Goal: Communication & Community: Answer question/provide support

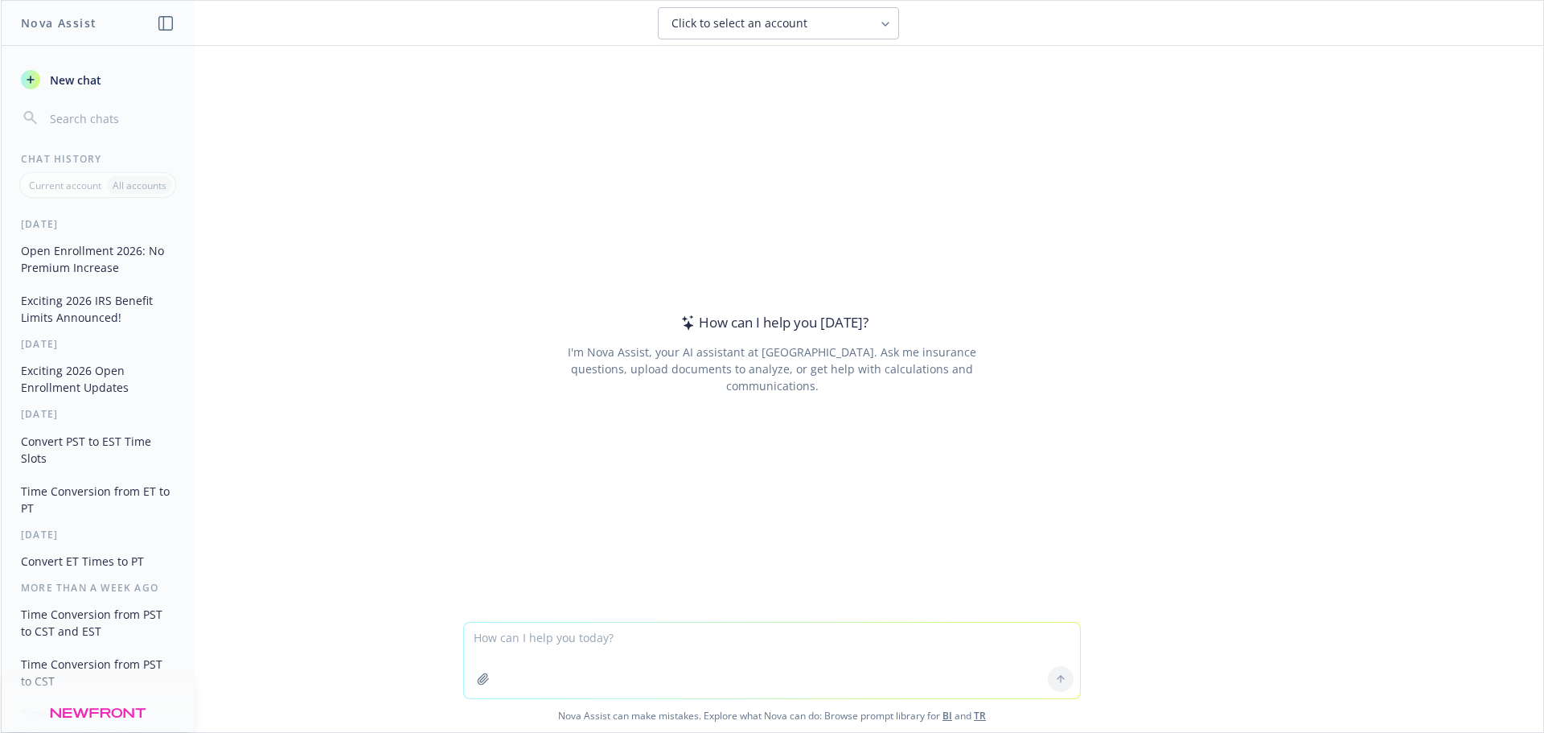
click at [760, 643] on textarea at bounding box center [772, 660] width 616 height 76
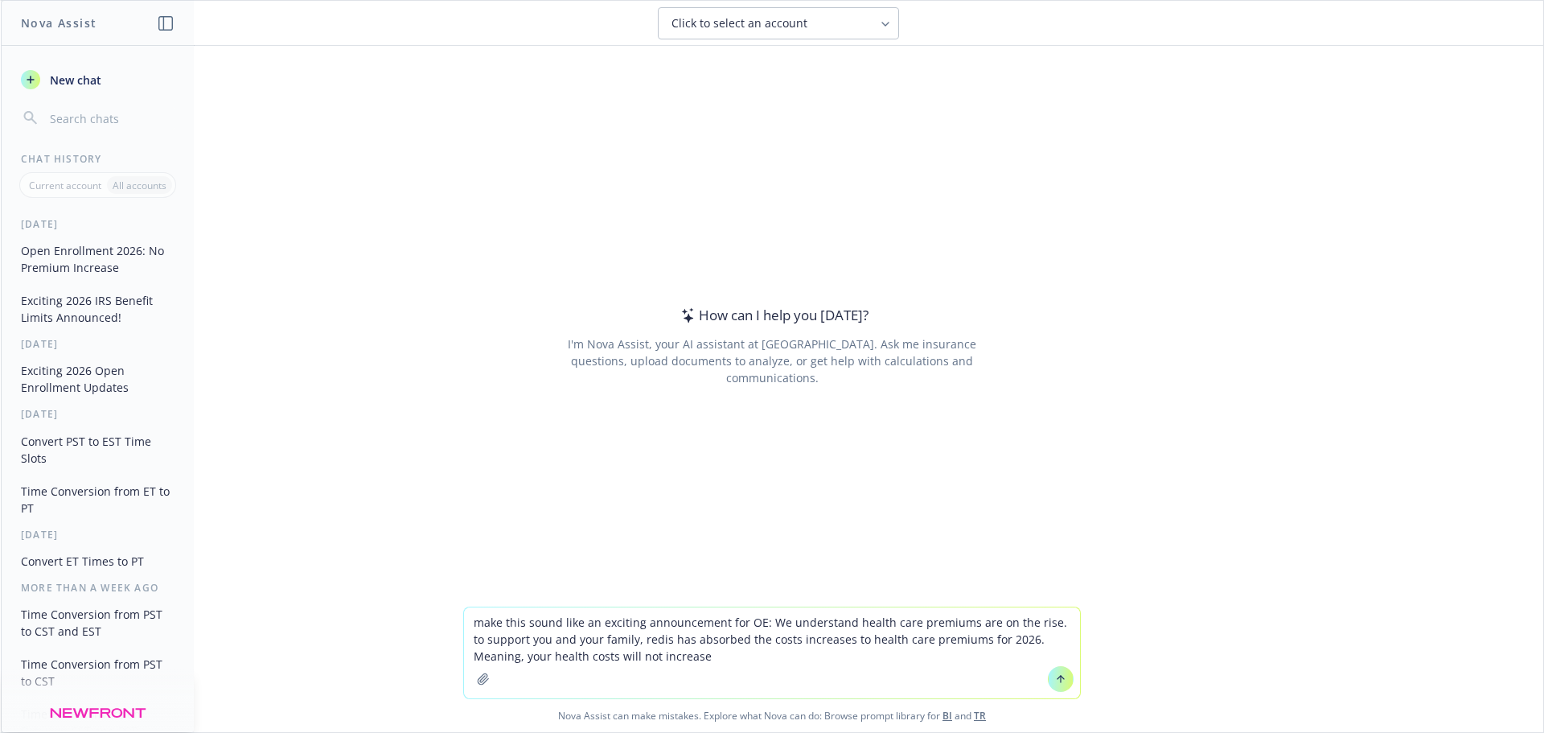
type textarea "make this sound like an exciting announcement for OE: We understand health care…"
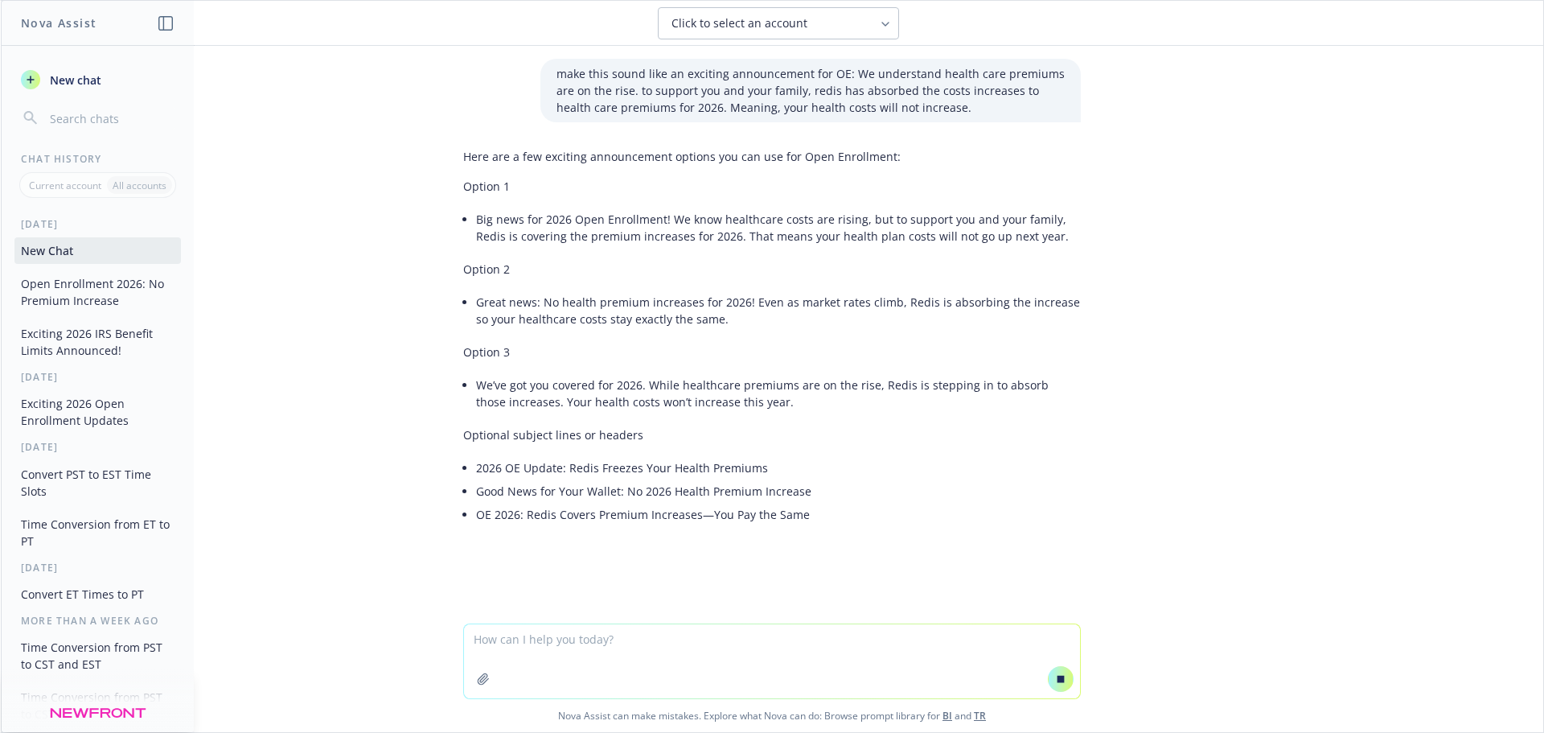
click at [708, 236] on li "Big news for 2026 Open Enrollment! We know healthcare costs are rising, but to …" at bounding box center [778, 227] width 605 height 40
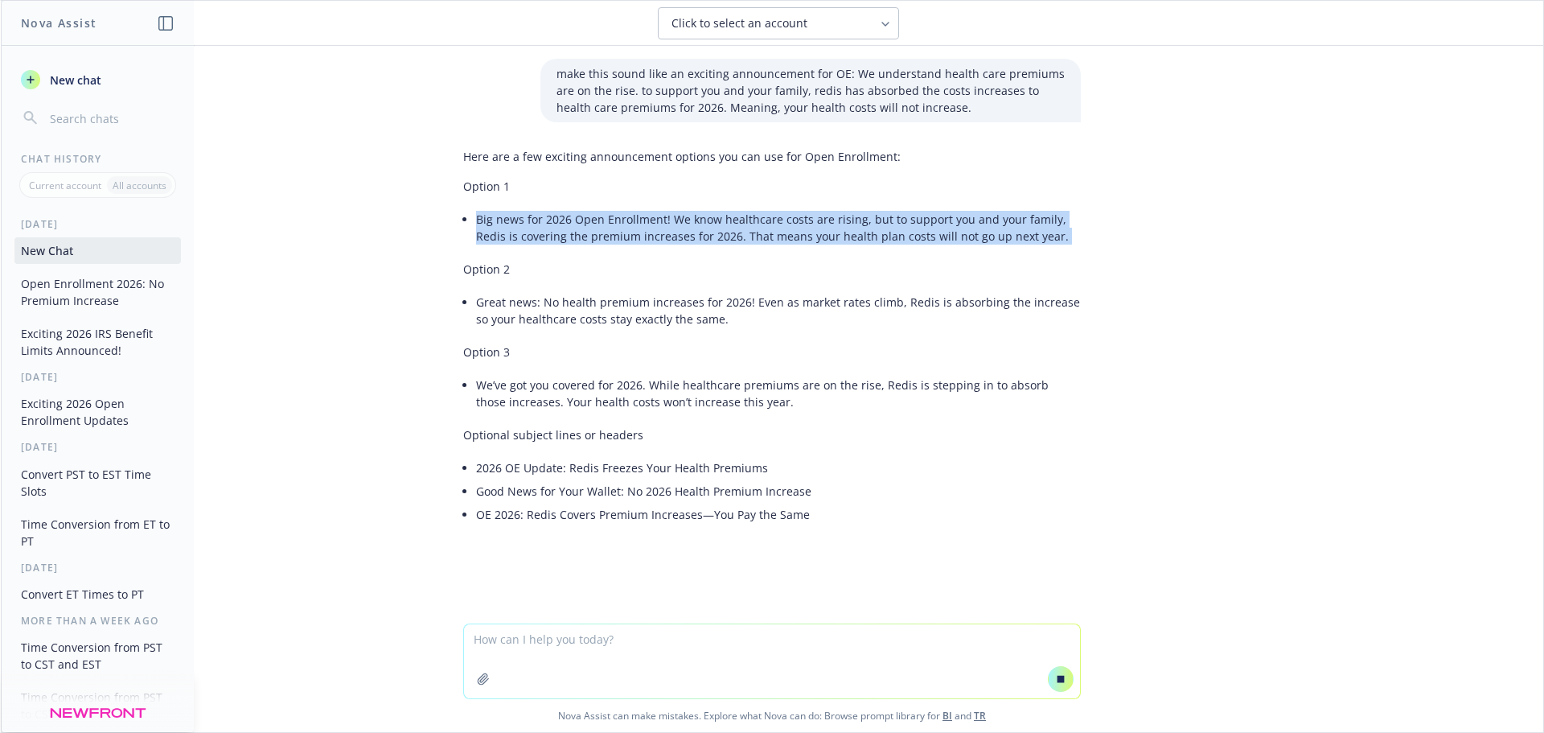
click at [708, 236] on li "Big news for 2026 Open Enrollment! We know healthcare costs are rising, but to …" at bounding box center [778, 227] width 605 height 40
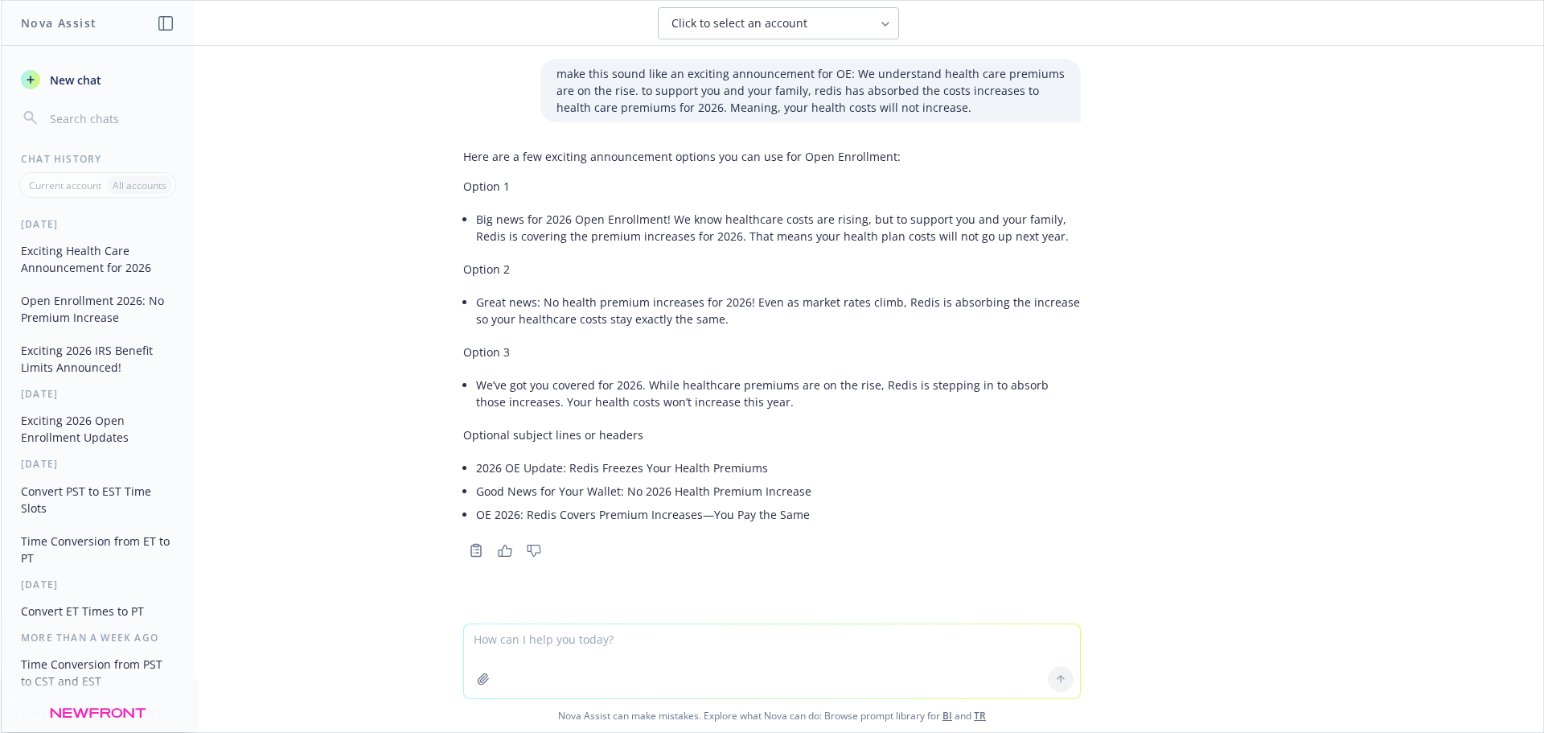
click at [732, 362] on div "Here are a few exciting announcement options you can use for Open Enrollment: O…" at bounding box center [772, 337] width 618 height 391
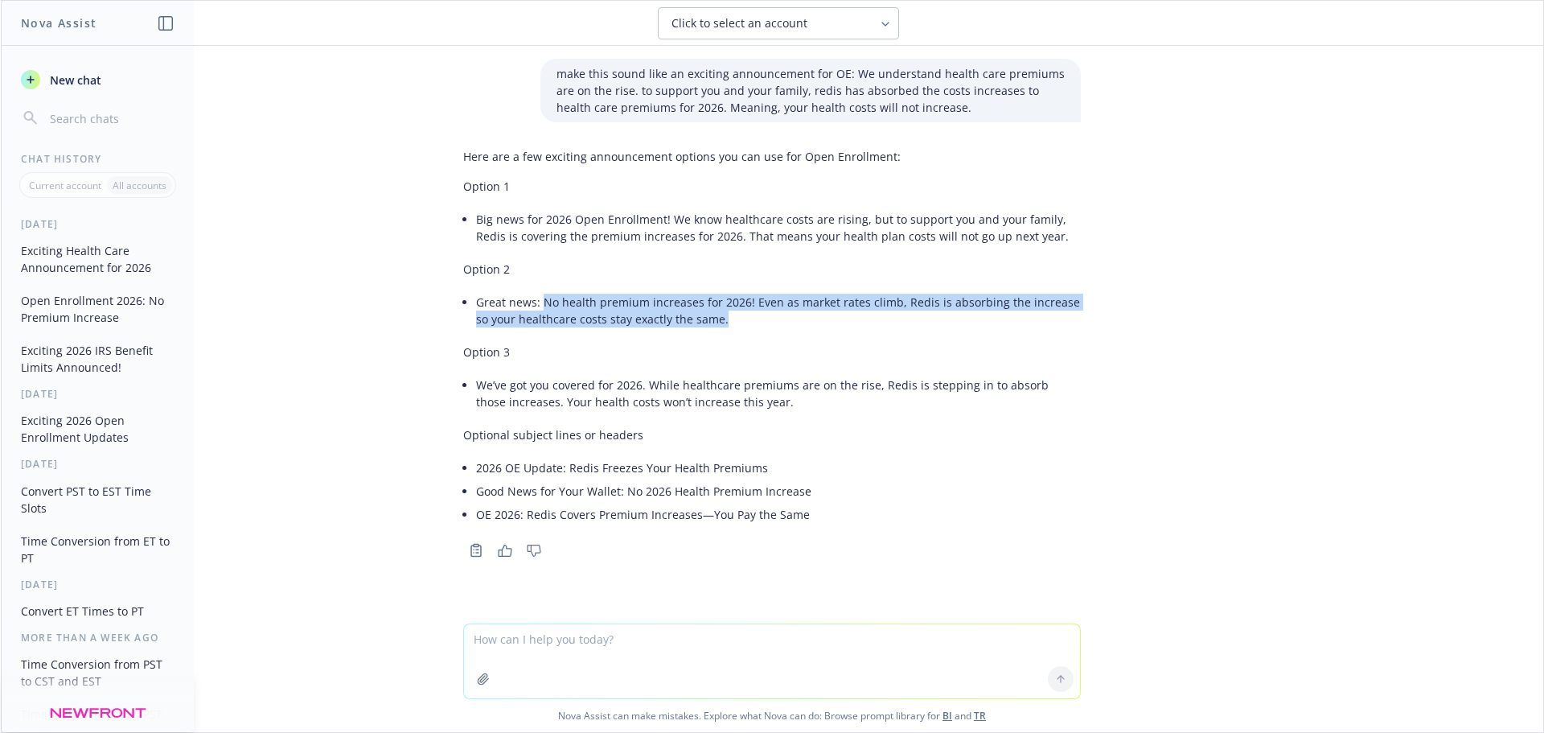
drag, startPoint x: 732, startPoint y: 323, endPoint x: 536, endPoint y: 309, distance: 196.7
click at [536, 309] on li "Great news: No health premium increases for 2026! Even as market rates climb, R…" at bounding box center [778, 310] width 605 height 40
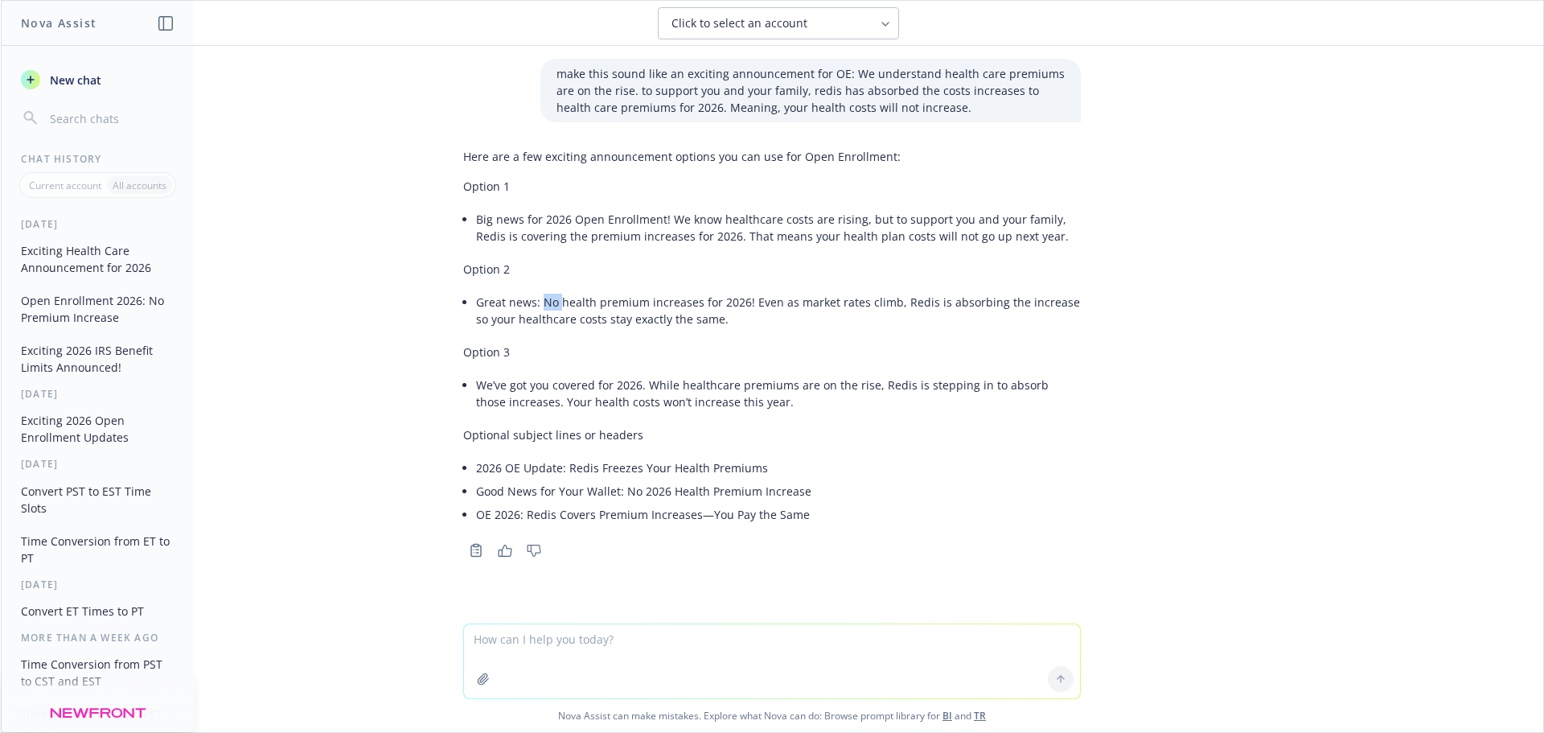
click at [536, 309] on li "Great news: No health premium increases for 2026! Even as market rates climb, R…" at bounding box center [778, 310] width 605 height 40
click at [732, 451] on div "Here are a few exciting announcement options you can use for Open Enrollment: O…" at bounding box center [772, 337] width 618 height 391
click at [686, 654] on textarea at bounding box center [772, 661] width 616 height 74
type textarea "can you make it sound more professional"
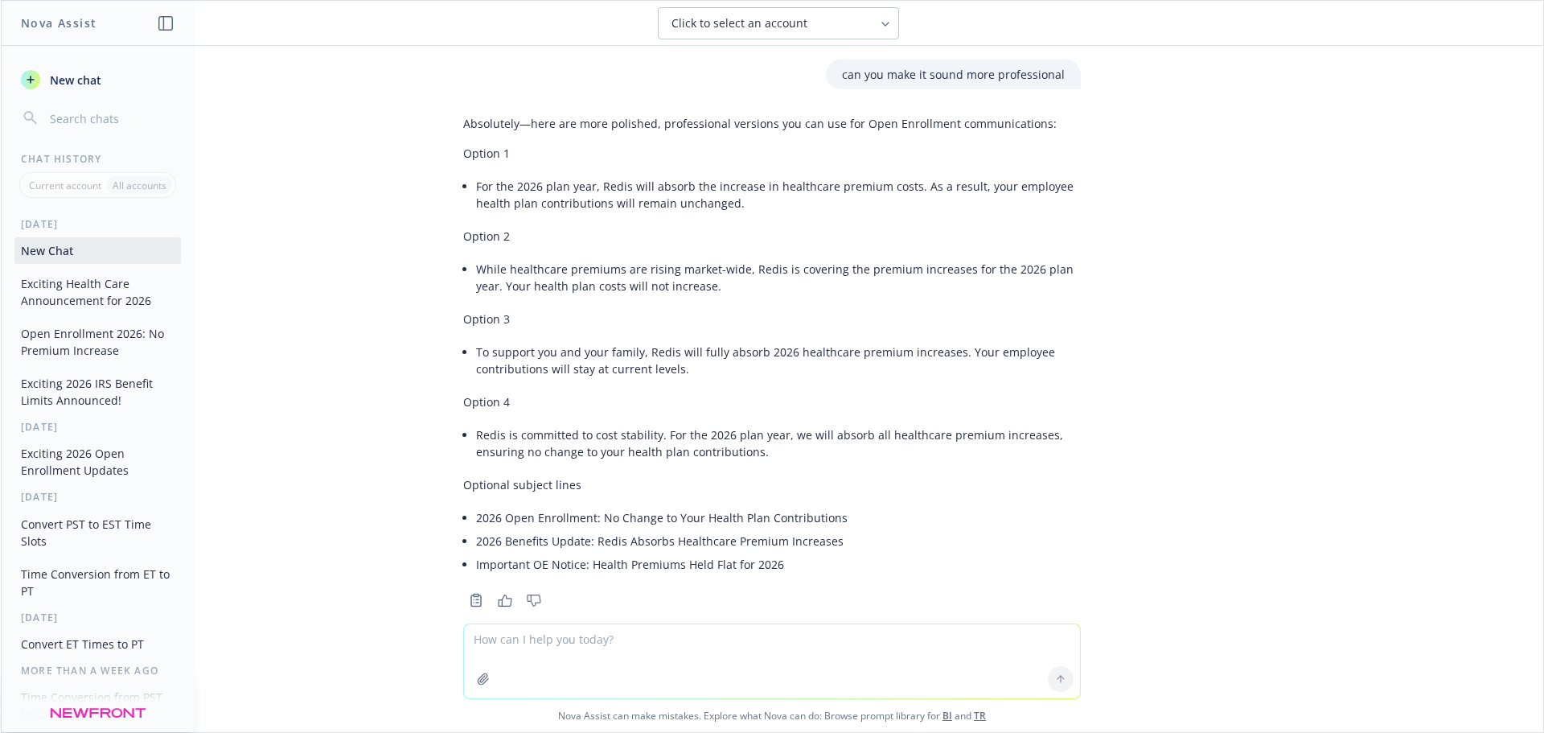
scroll to position [548, 0]
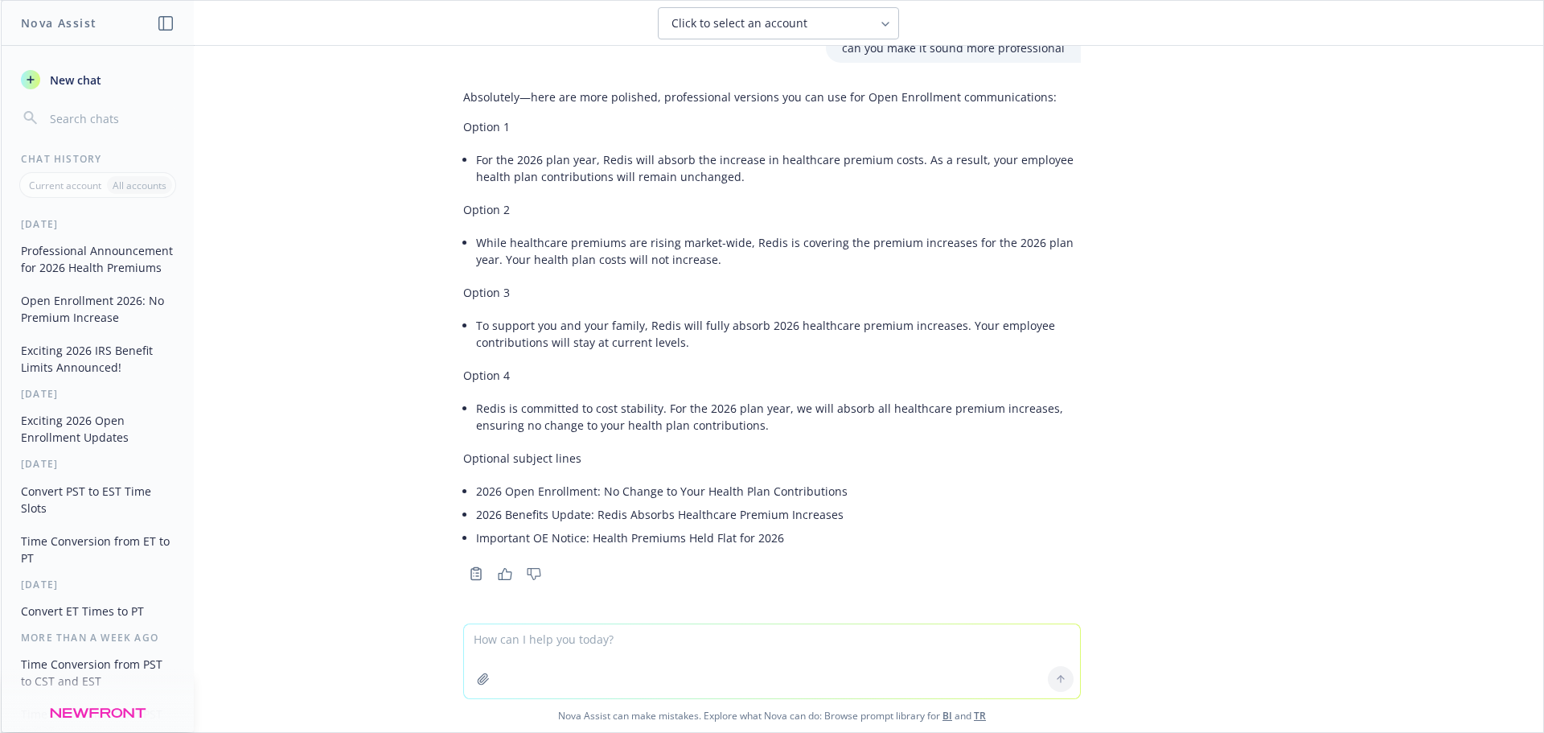
click at [589, 173] on li "For the 2026 plan year, Redis will absorb the increase in healthcare premium co…" at bounding box center [778, 168] width 605 height 40
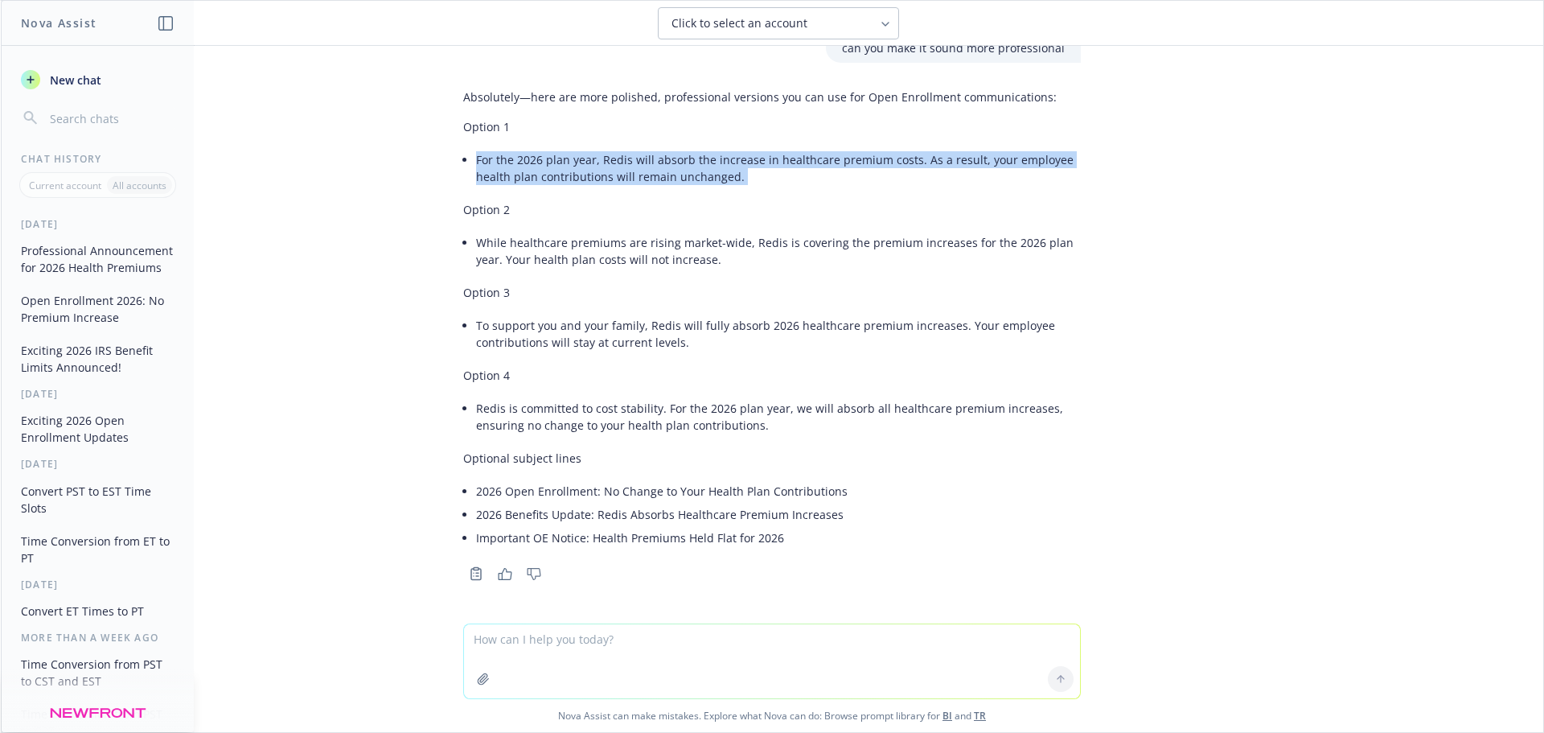
click at [589, 173] on li "For the 2026 plan year, Redis will absorb the increase in healthcare premium co…" at bounding box center [778, 168] width 605 height 40
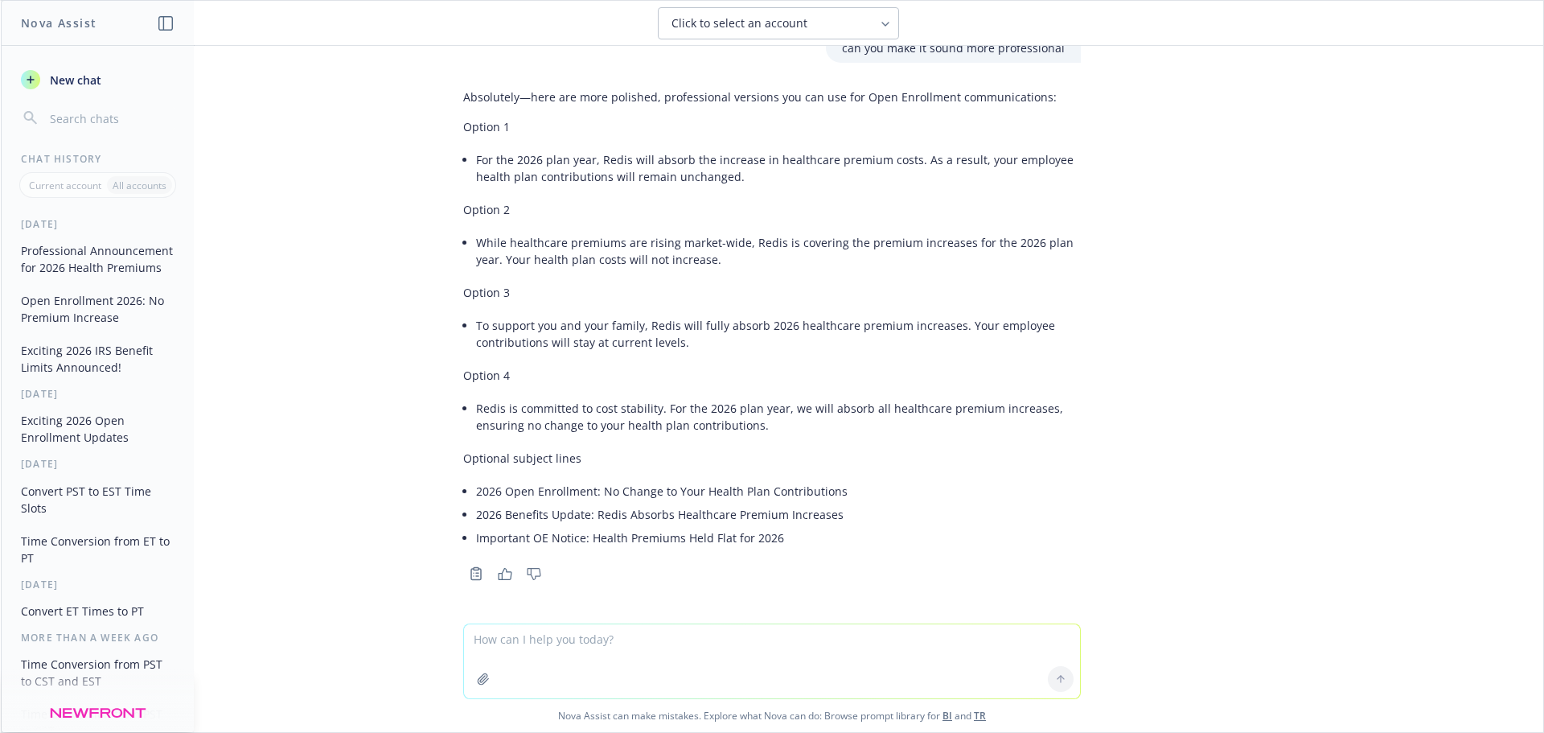
click at [576, 256] on li "While healthcare premiums are rising market-wide, Redis is covering the premium…" at bounding box center [778, 251] width 605 height 40
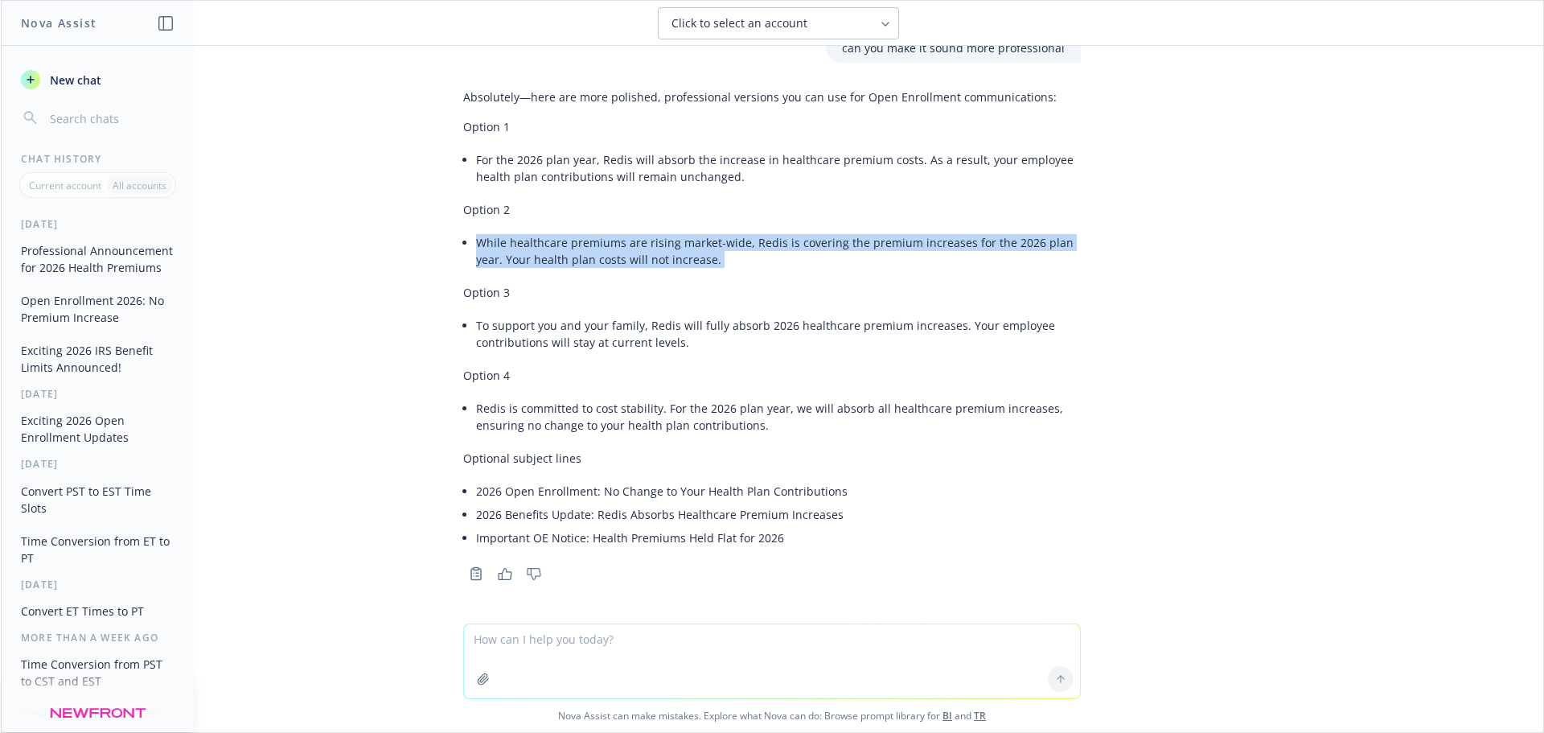
click at [576, 256] on li "While healthcare premiums are rising market-wide, Redis is covering the premium…" at bounding box center [778, 251] width 605 height 40
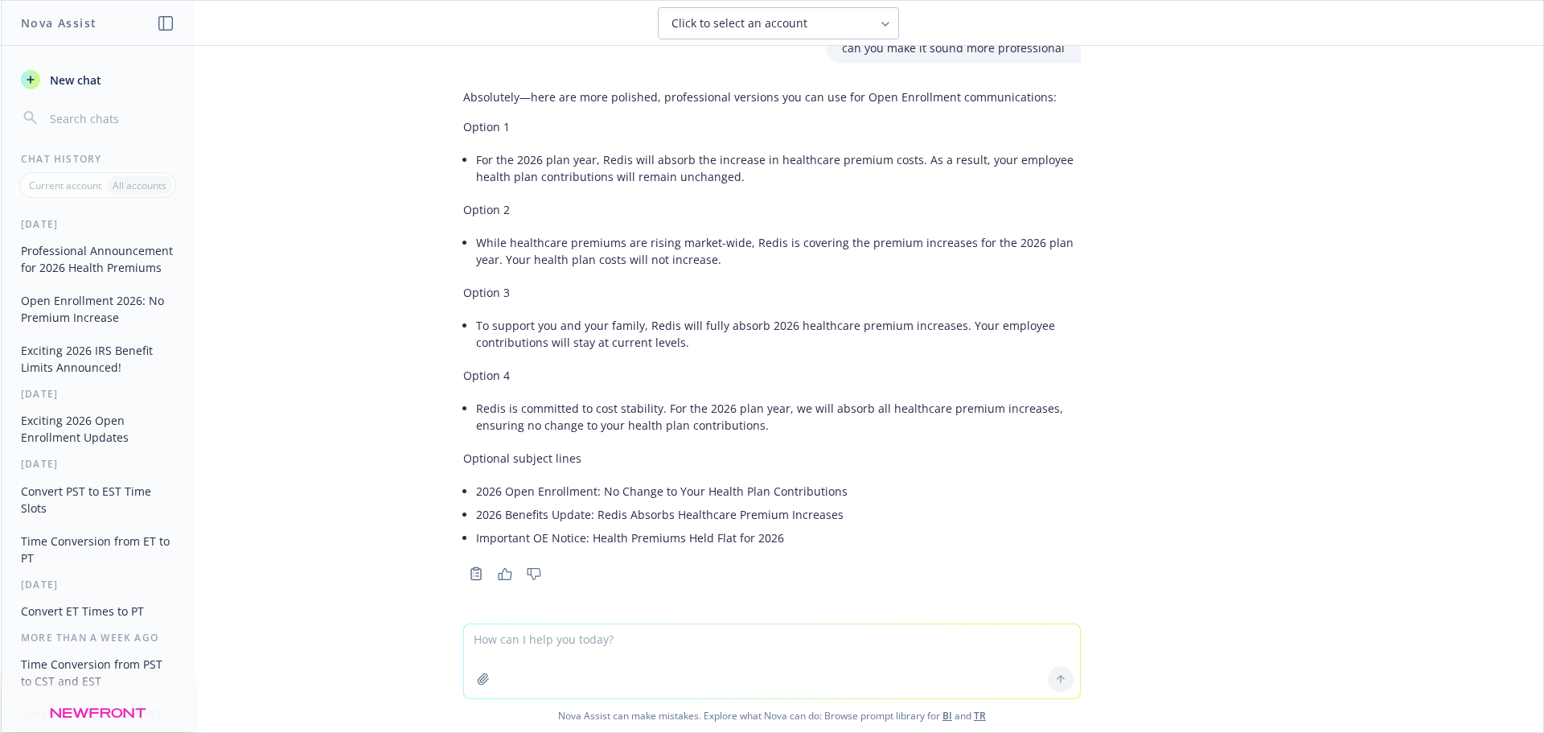
click at [646, 330] on li "To support you and your family, Redis will fully absorb 2026 healthcare premium…" at bounding box center [778, 334] width 605 height 40
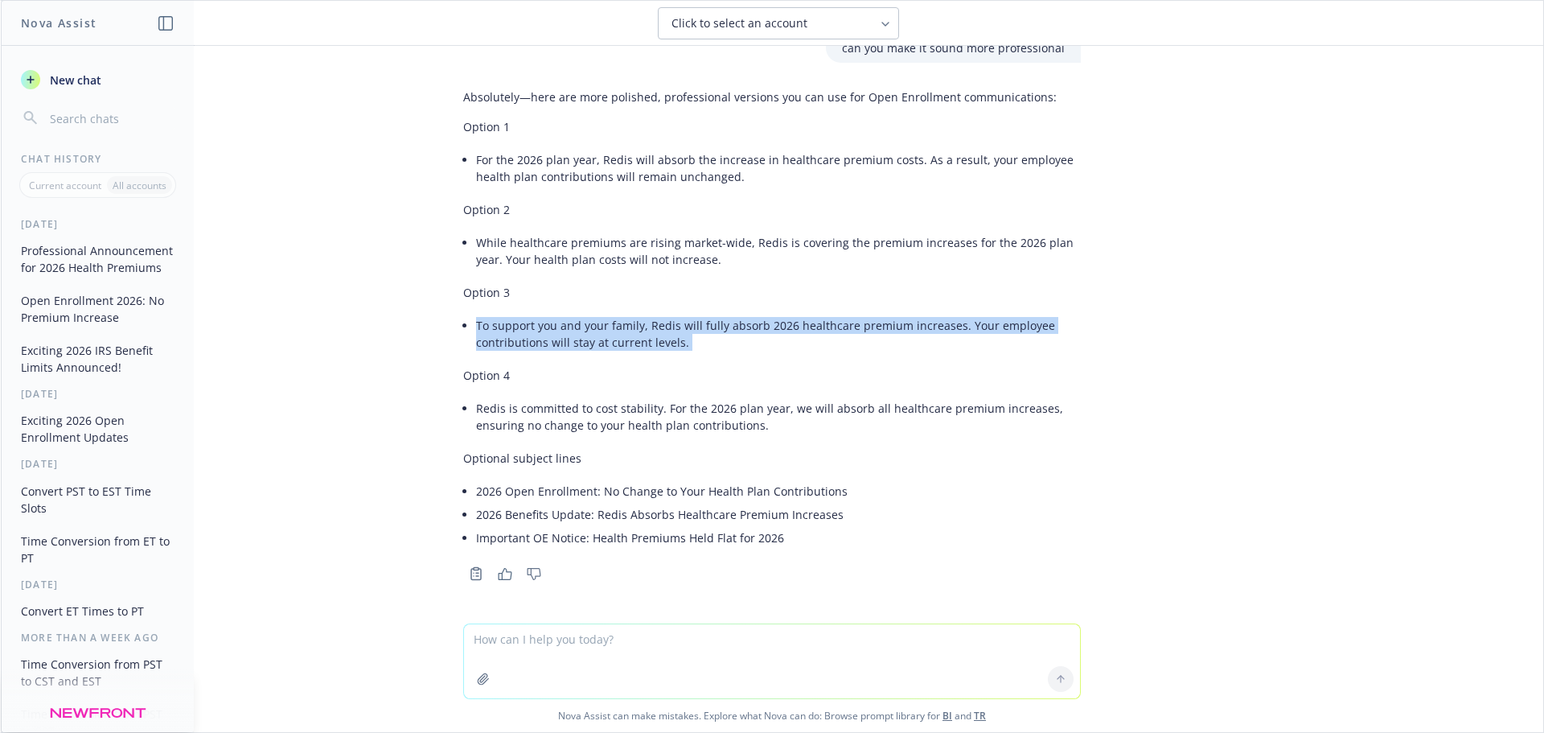
click at [646, 330] on li "To support you and your family, Redis will fully absorb 2026 healthcare premium…" at bounding box center [778, 334] width 605 height 40
click at [719, 355] on div "Absolutely—here are more polished, professional versions you can use for Open E…" at bounding box center [772, 319] width 618 height 474
